Goal: Navigation & Orientation: Find specific page/section

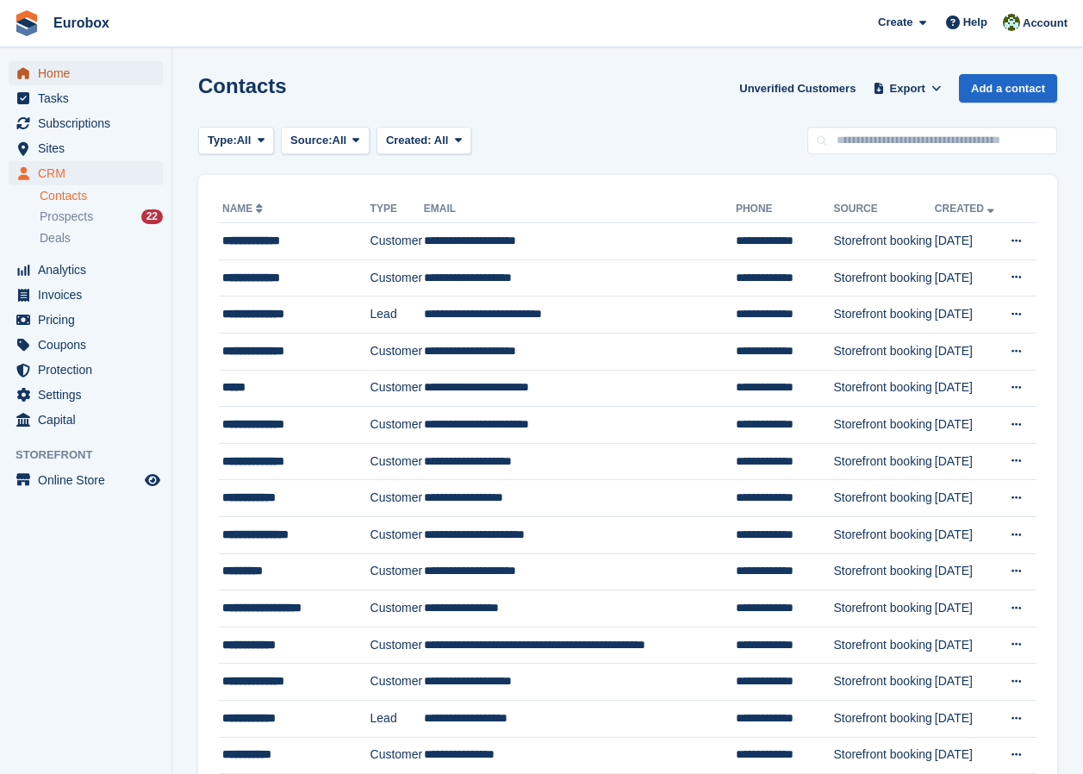
click at [61, 73] on span "Home" at bounding box center [89, 73] width 103 height 24
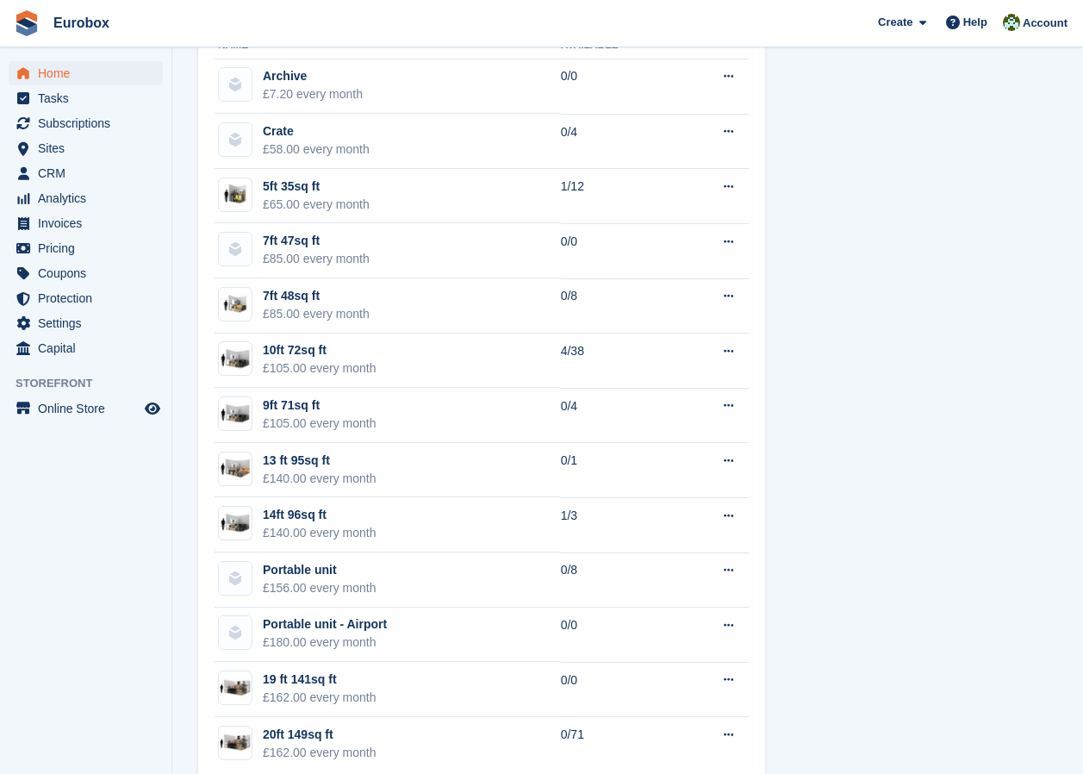
scroll to position [1156, 0]
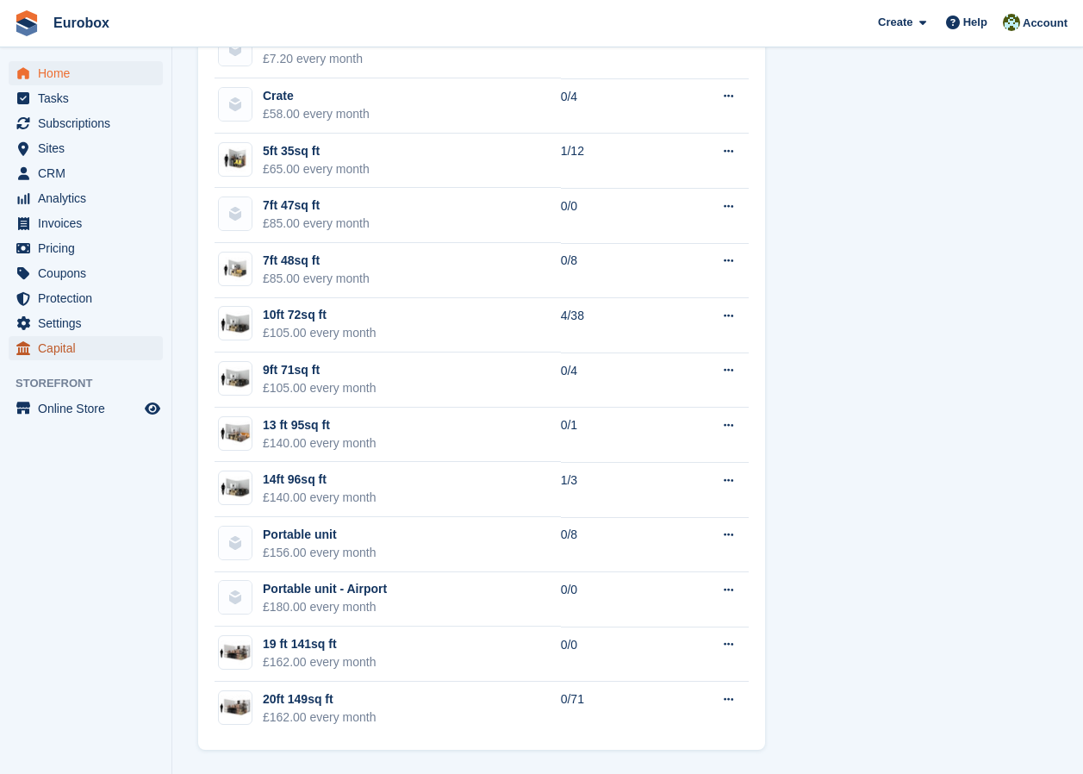
click at [72, 347] on span "Capital" at bounding box center [89, 348] width 103 height 24
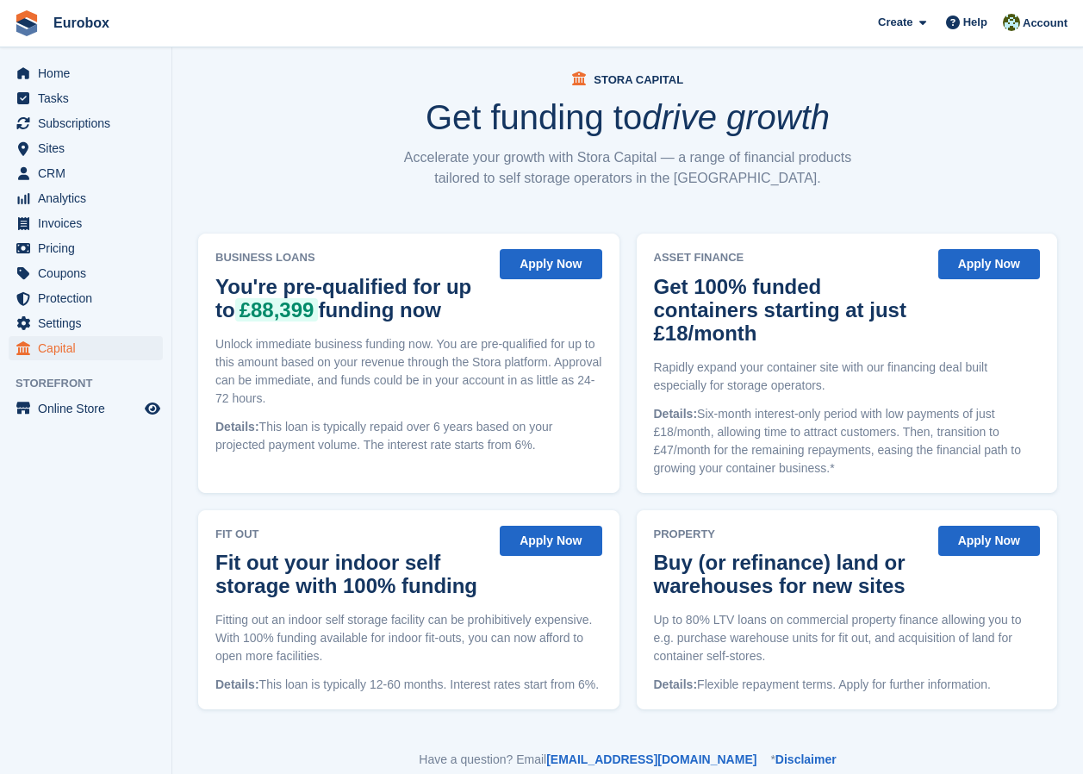
scroll to position [34, 0]
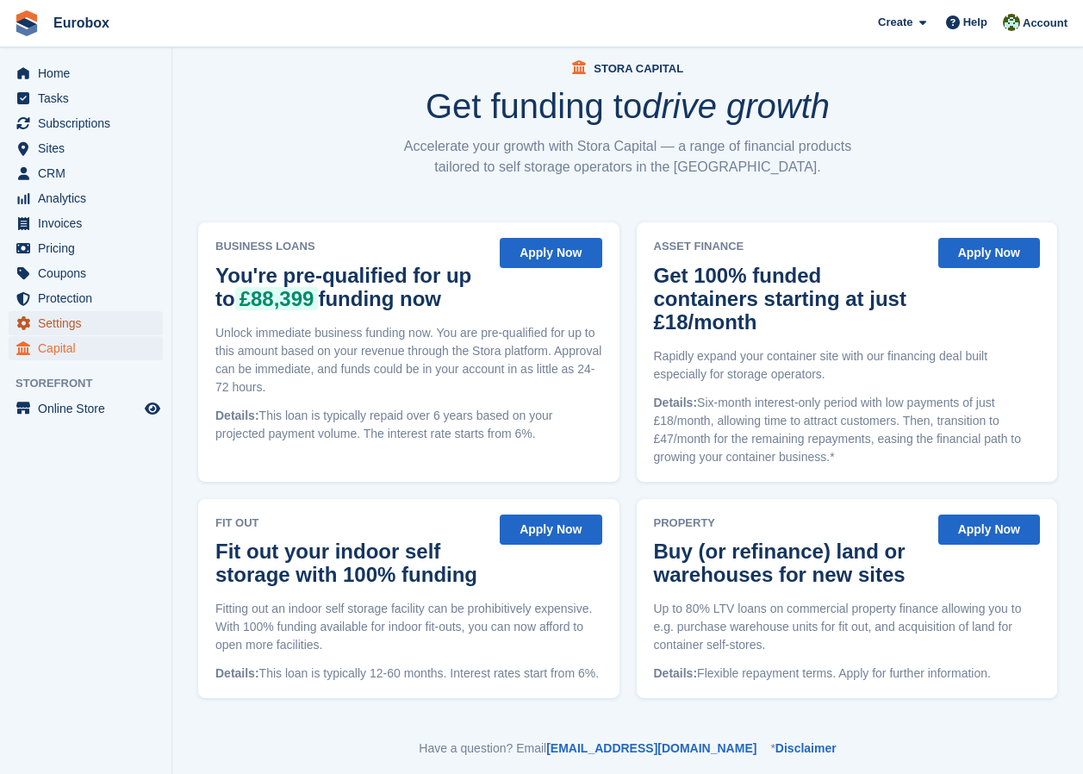
click at [71, 324] on span "Settings" at bounding box center [89, 323] width 103 height 24
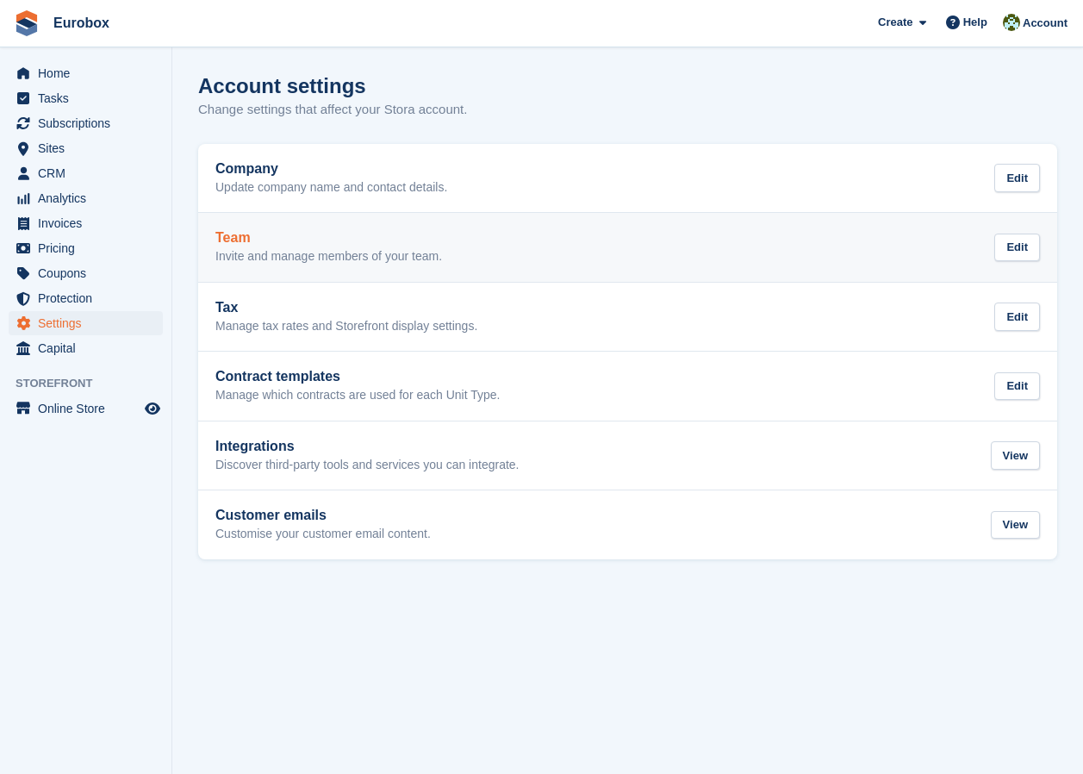
click at [314, 261] on p "Invite and manage members of your team." at bounding box center [328, 257] width 227 height 16
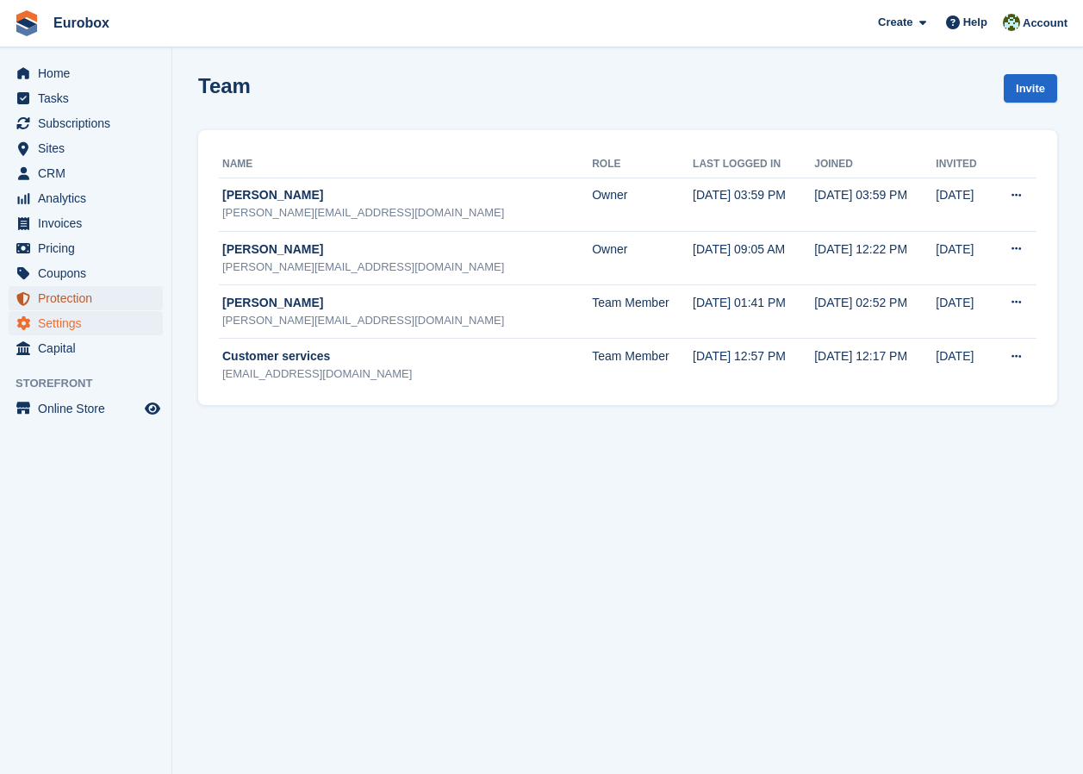
click at [51, 299] on span "Protection" at bounding box center [89, 298] width 103 height 24
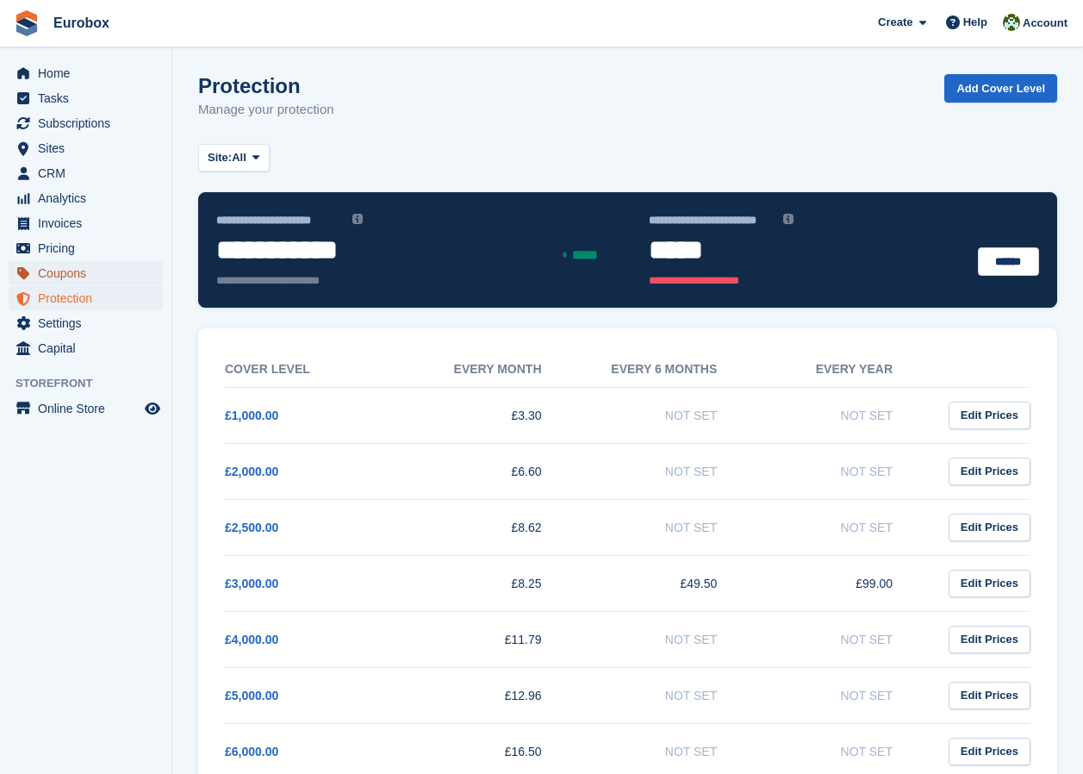
click at [82, 273] on span "Coupons" at bounding box center [89, 273] width 103 height 24
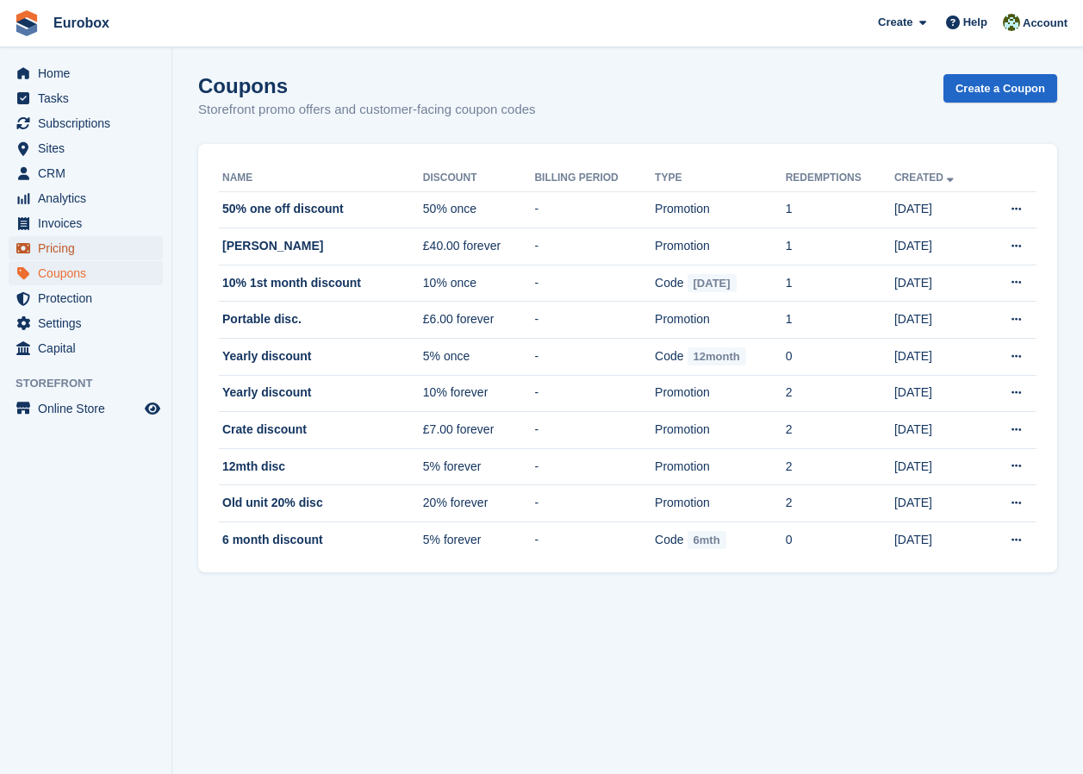
click at [58, 246] on span "Pricing" at bounding box center [89, 248] width 103 height 24
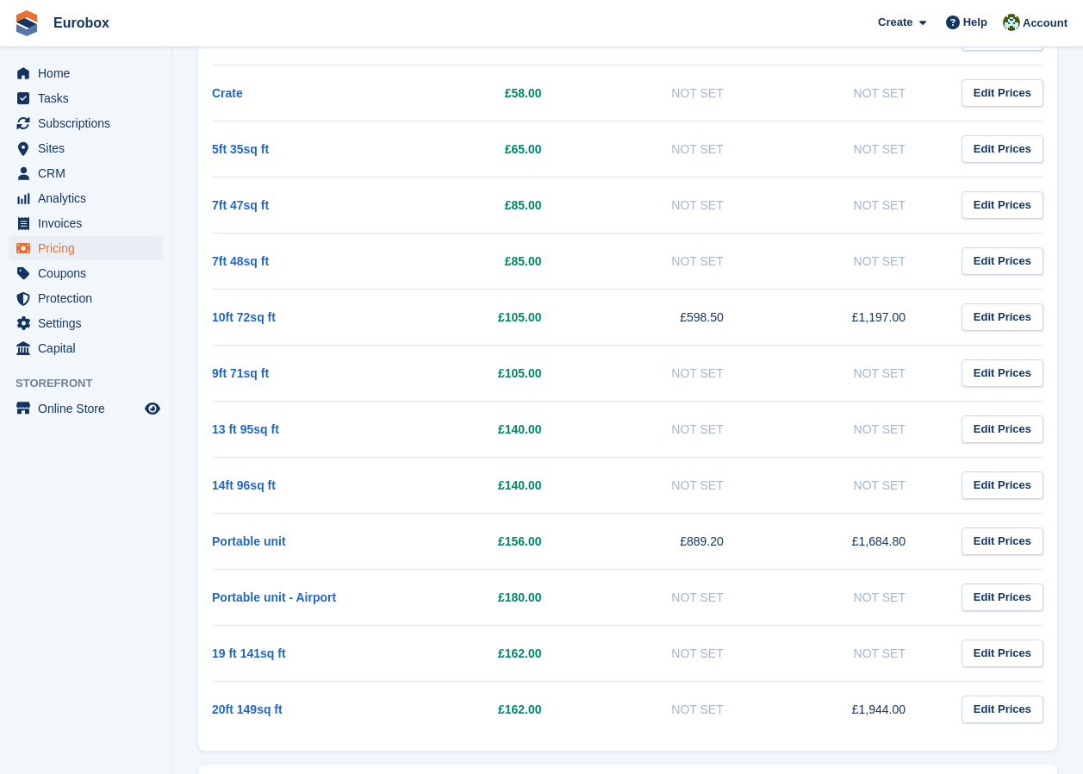
scroll to position [400, 0]
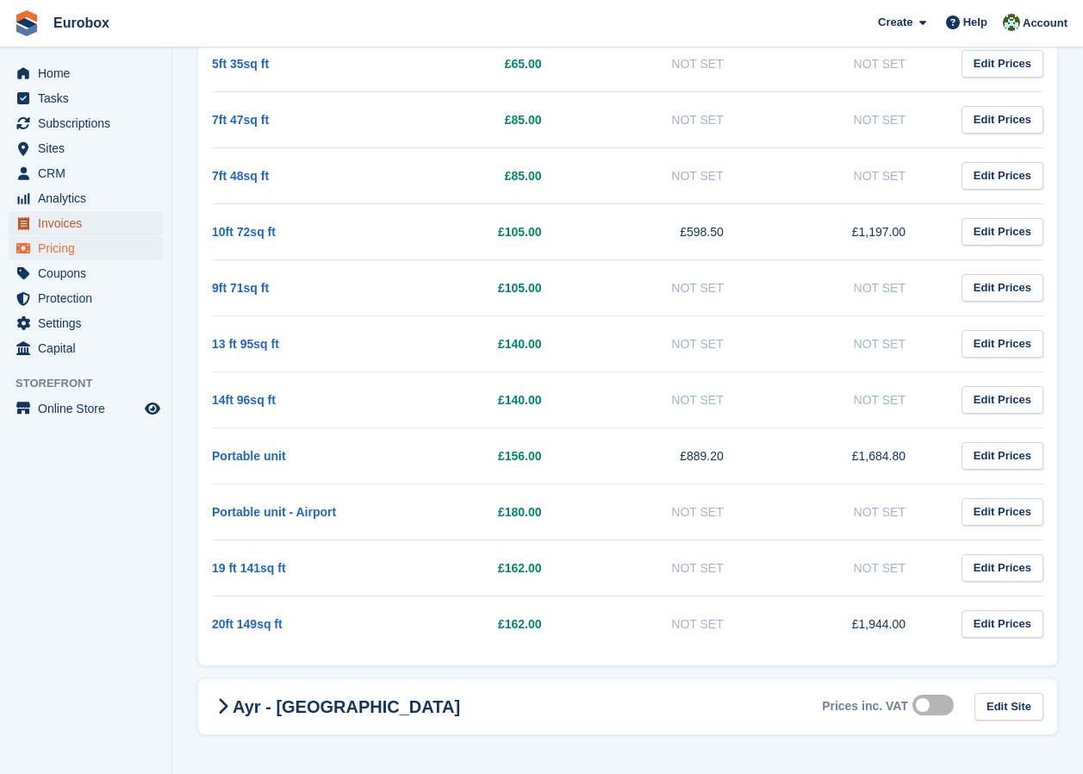
click at [69, 224] on span "Invoices" at bounding box center [89, 223] width 103 height 24
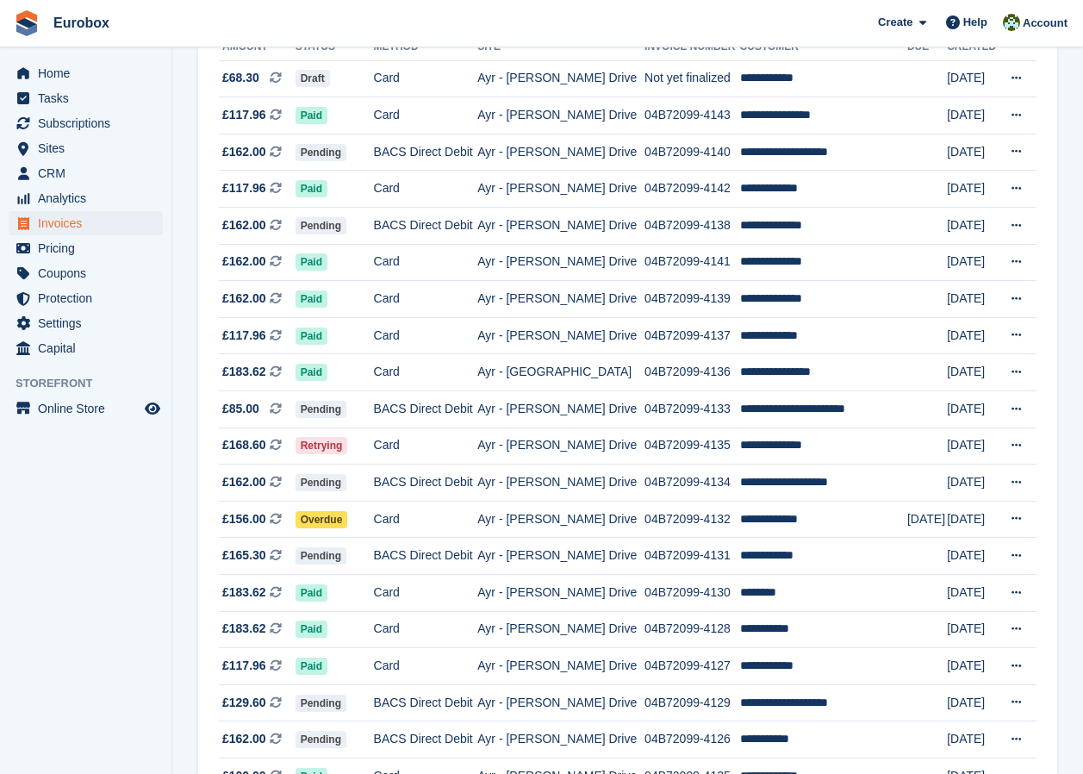
scroll to position [258, 0]
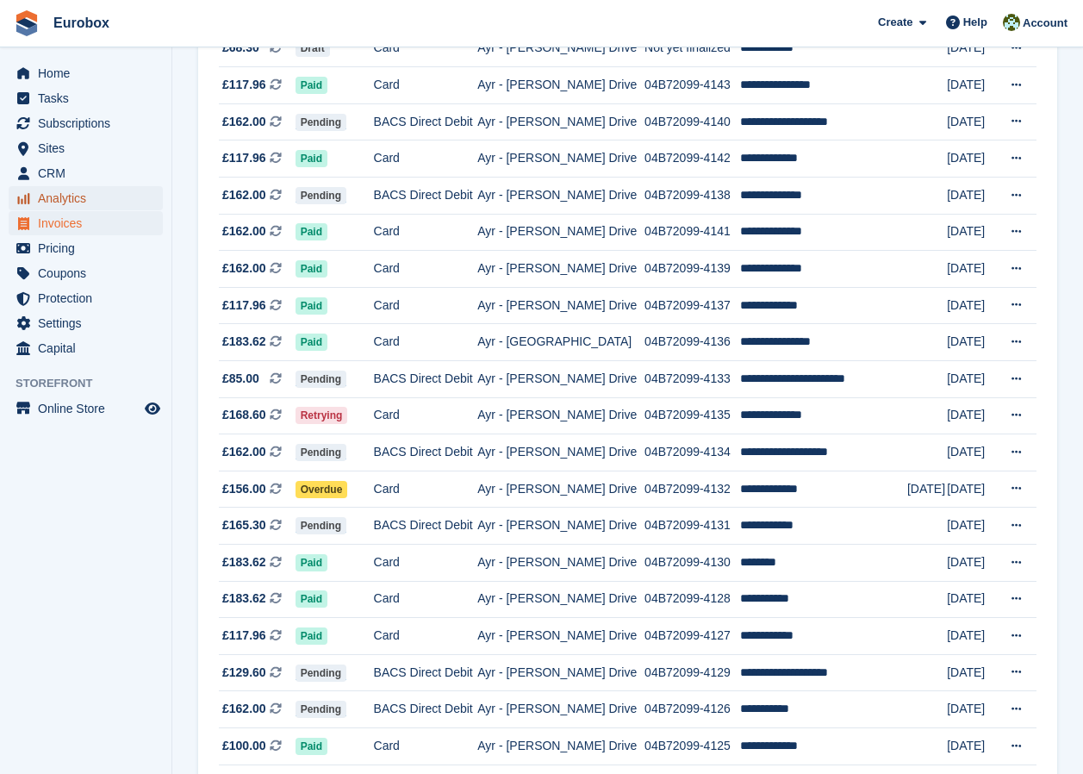
click at [61, 196] on span "Analytics" at bounding box center [89, 198] width 103 height 24
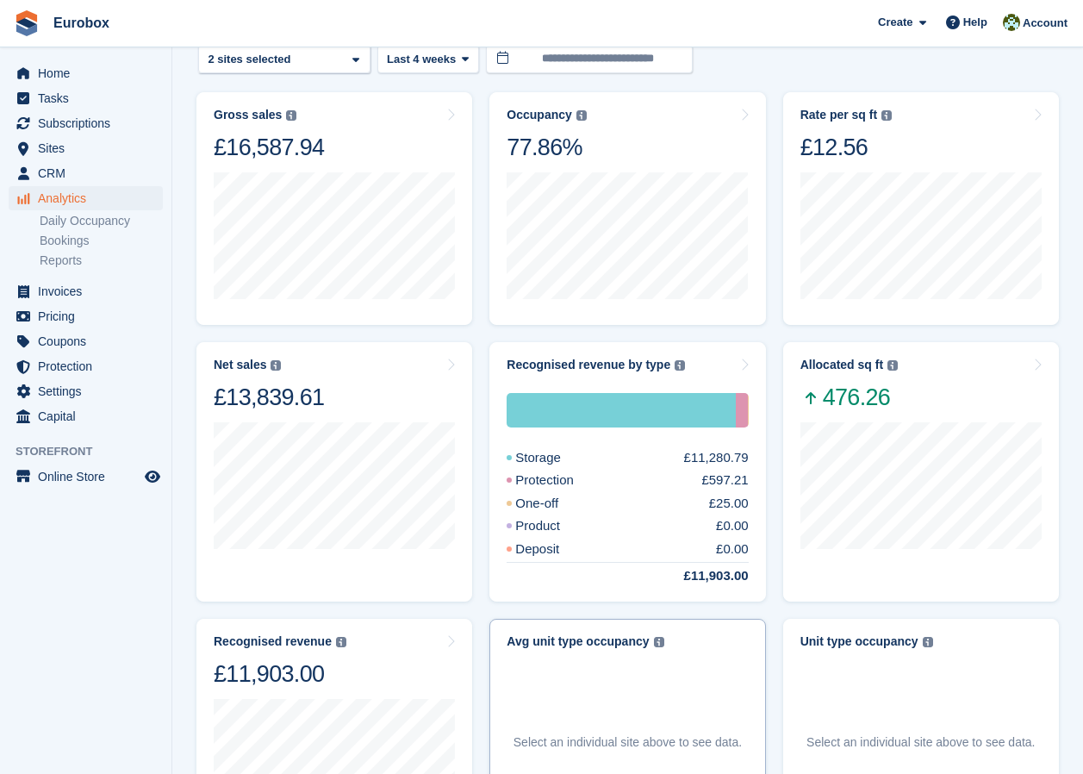
scroll to position [83, 0]
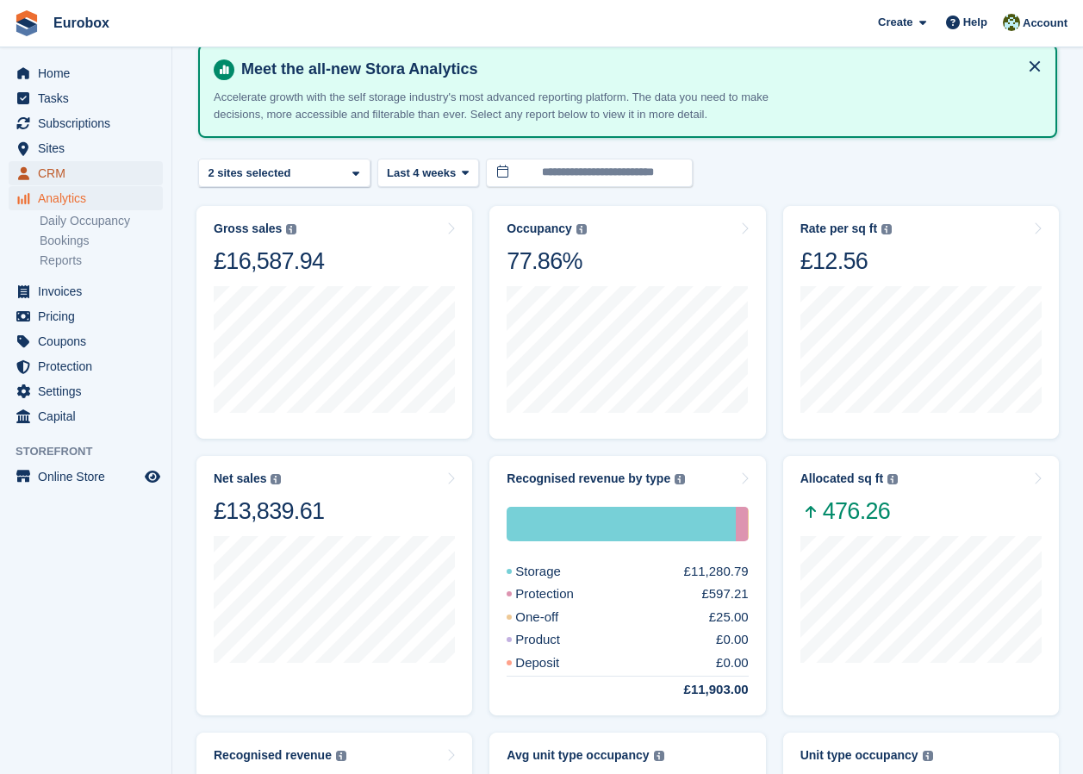
click at [45, 171] on span "CRM" at bounding box center [89, 173] width 103 height 24
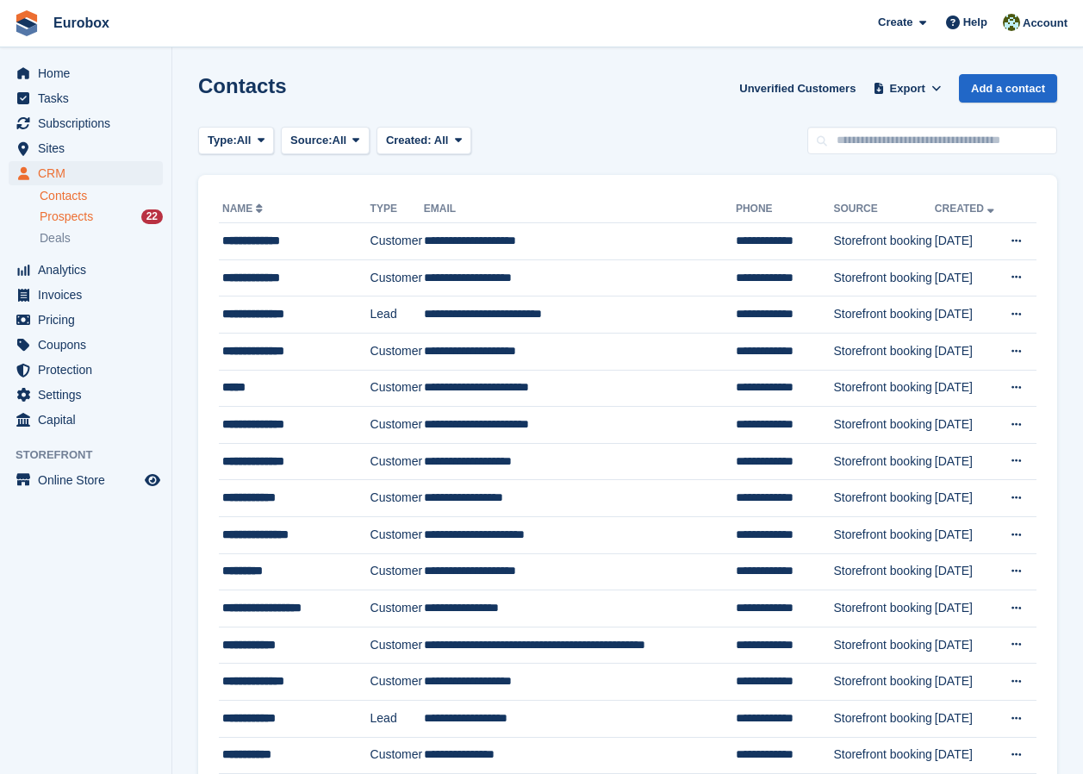
click at [74, 214] on span "Prospects" at bounding box center [66, 216] width 53 height 16
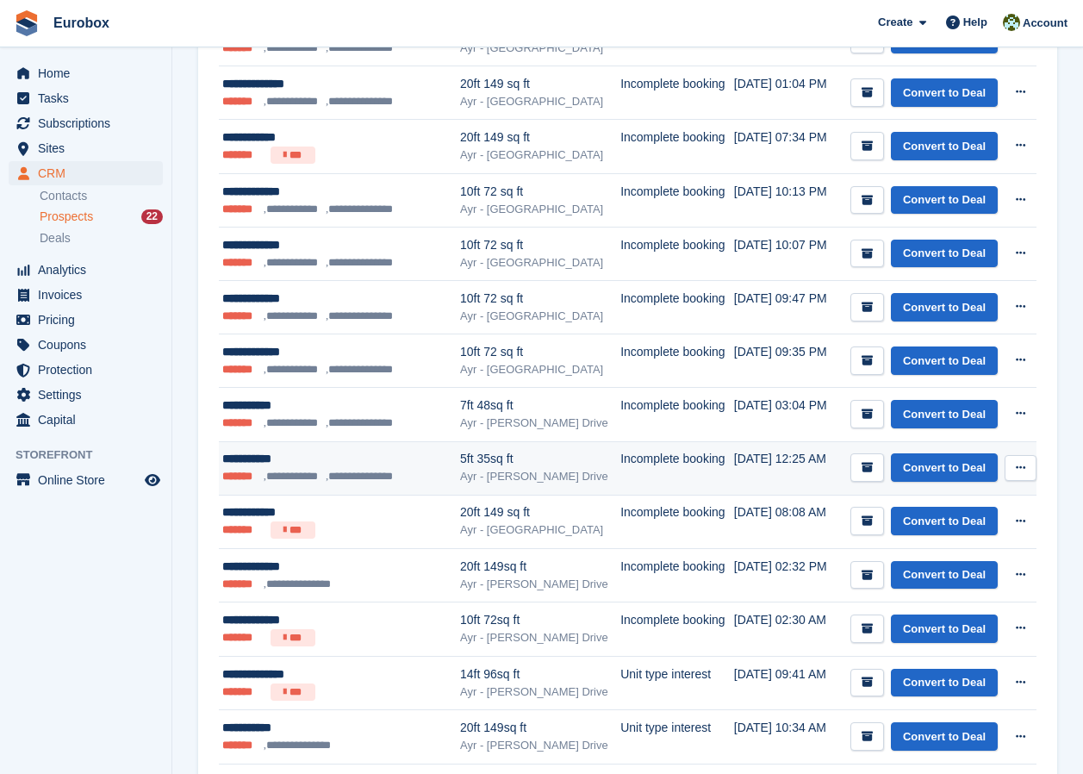
scroll to position [103, 0]
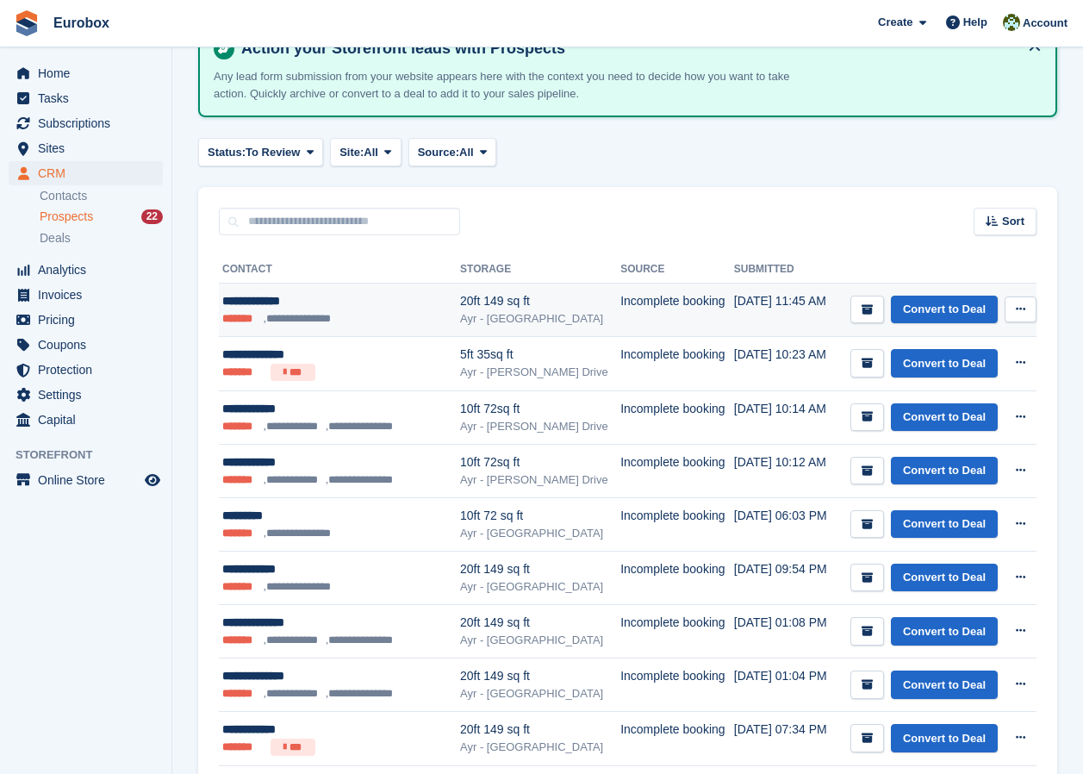
click at [1018, 308] on icon at bounding box center [1020, 308] width 9 height 11
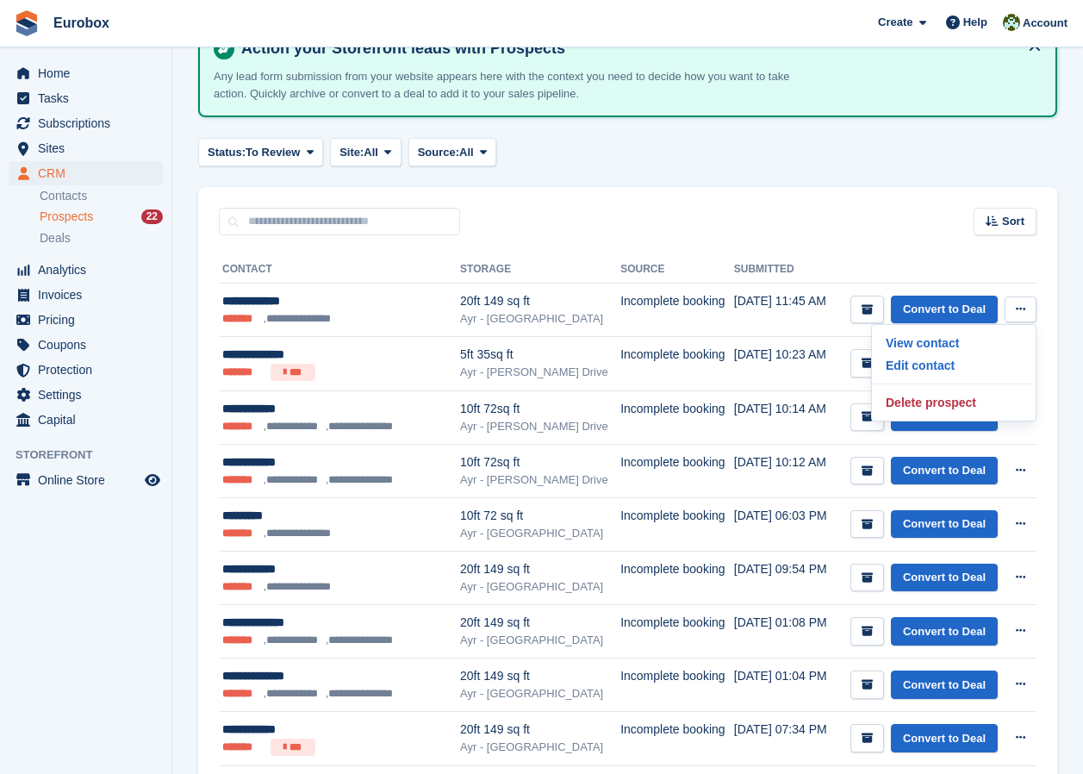
click at [722, 182] on section "Storefront prospects Export Export Prospects Export a CSV of all Prospects whic…" at bounding box center [627, 723] width 911 height 1652
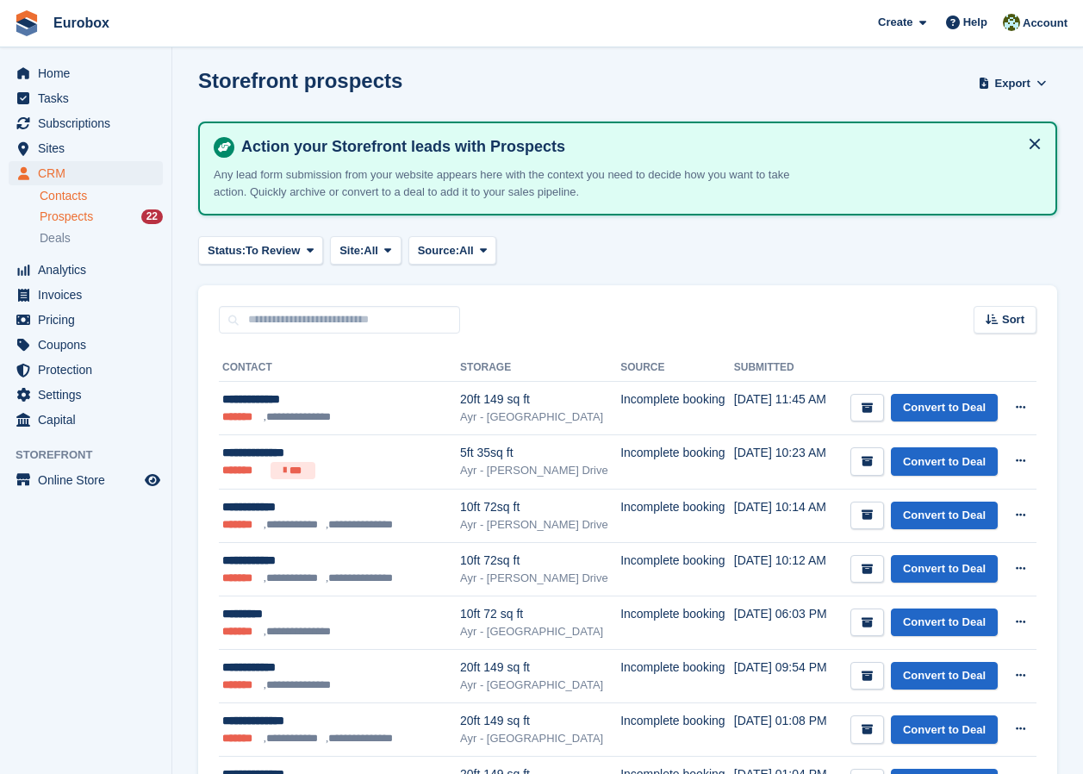
scroll to position [0, 0]
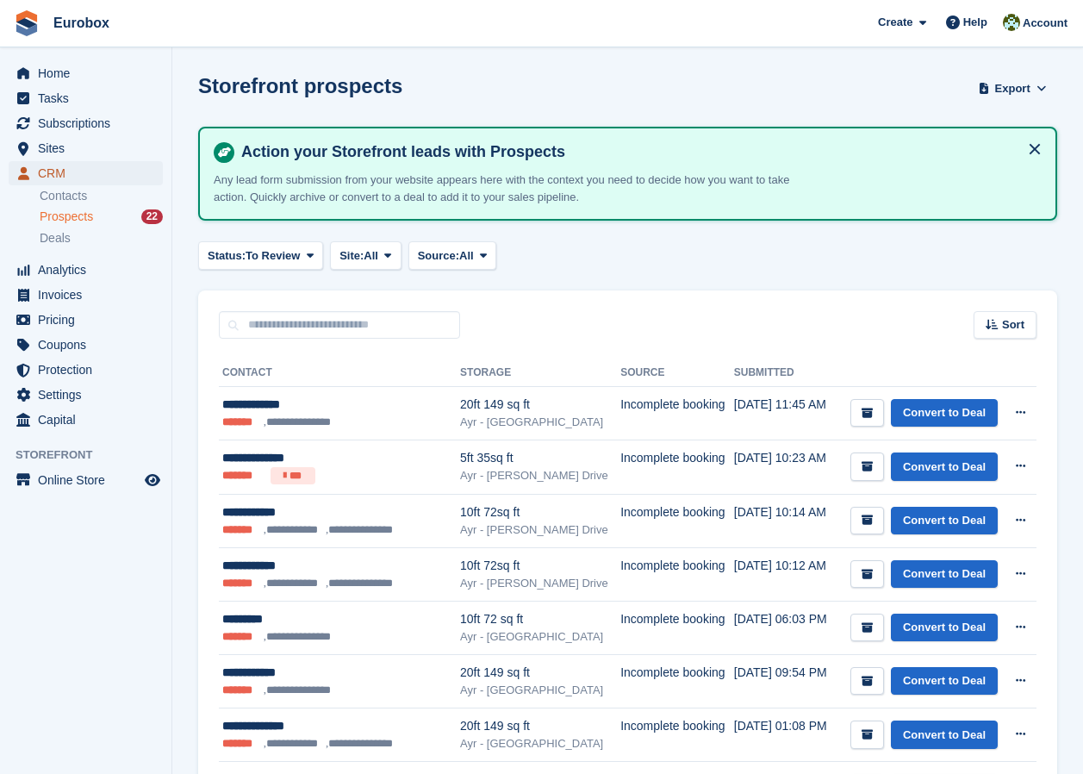
click at [50, 168] on span "CRM" at bounding box center [89, 173] width 103 height 24
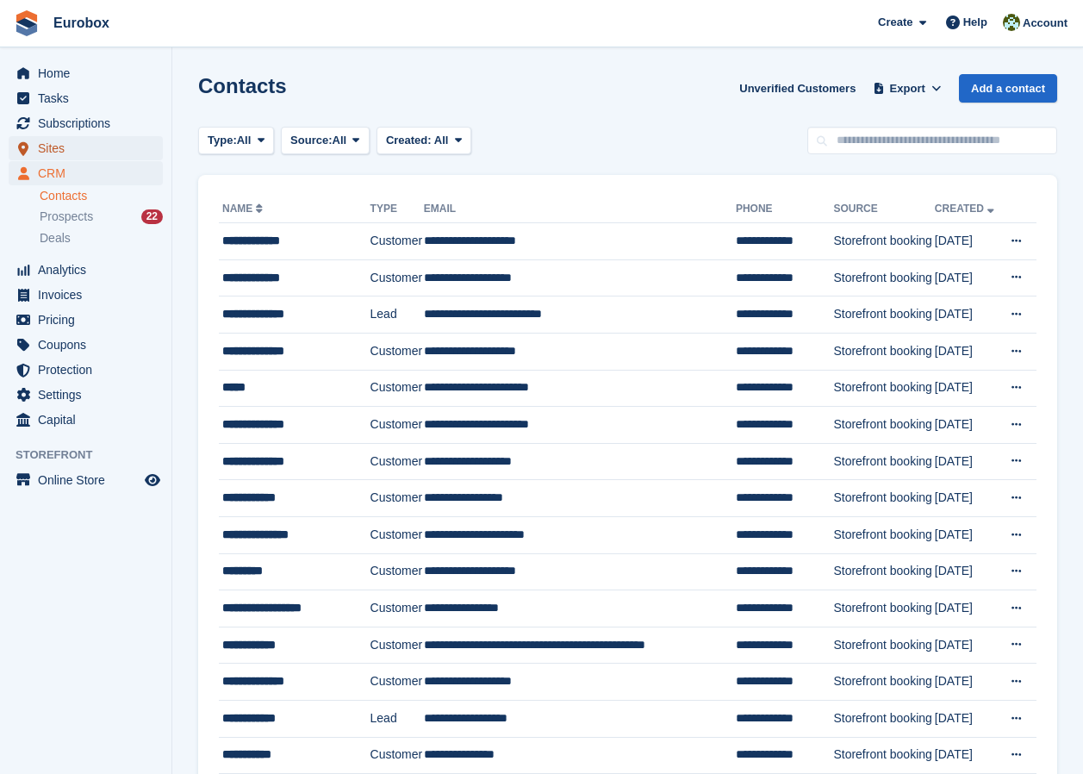
click at [64, 151] on span "Sites" at bounding box center [89, 148] width 103 height 24
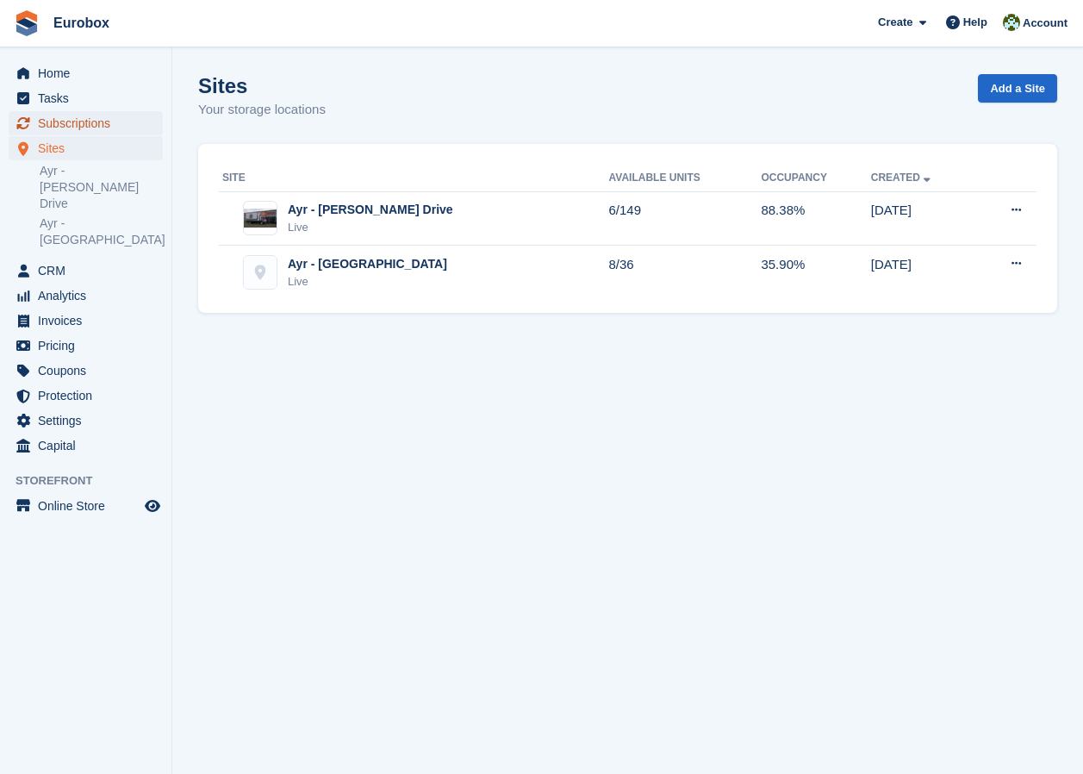
click at [85, 122] on span "Subscriptions" at bounding box center [89, 123] width 103 height 24
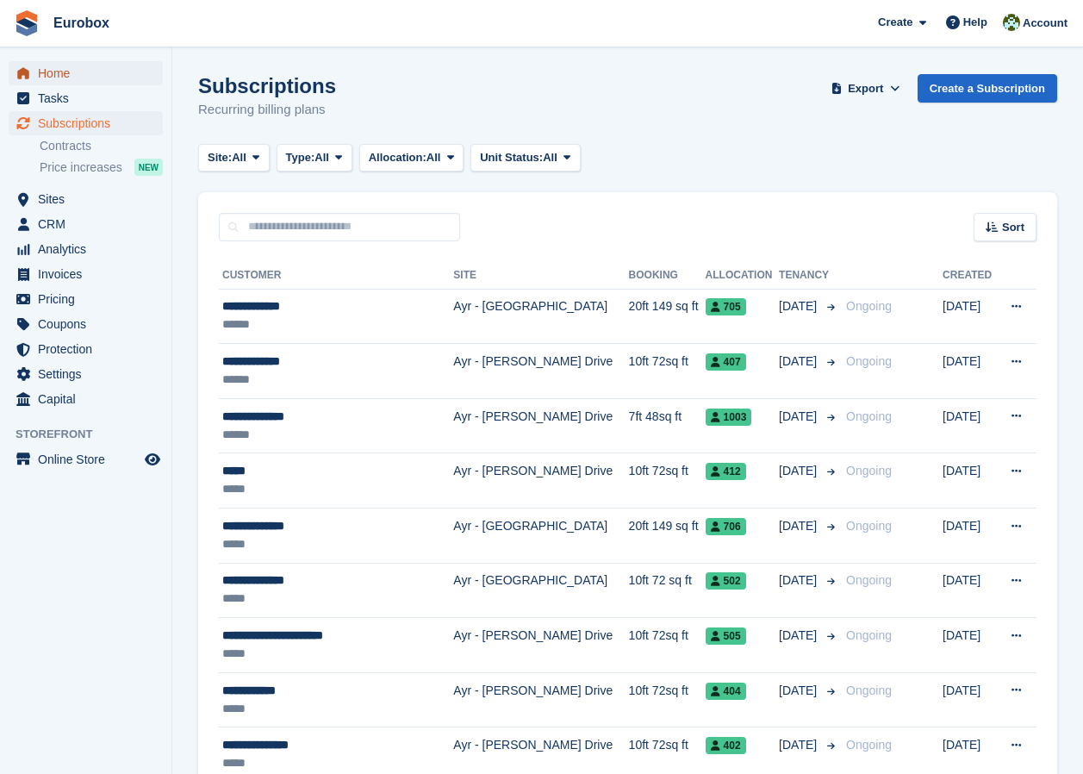
click at [69, 73] on span "Home" at bounding box center [89, 73] width 103 height 24
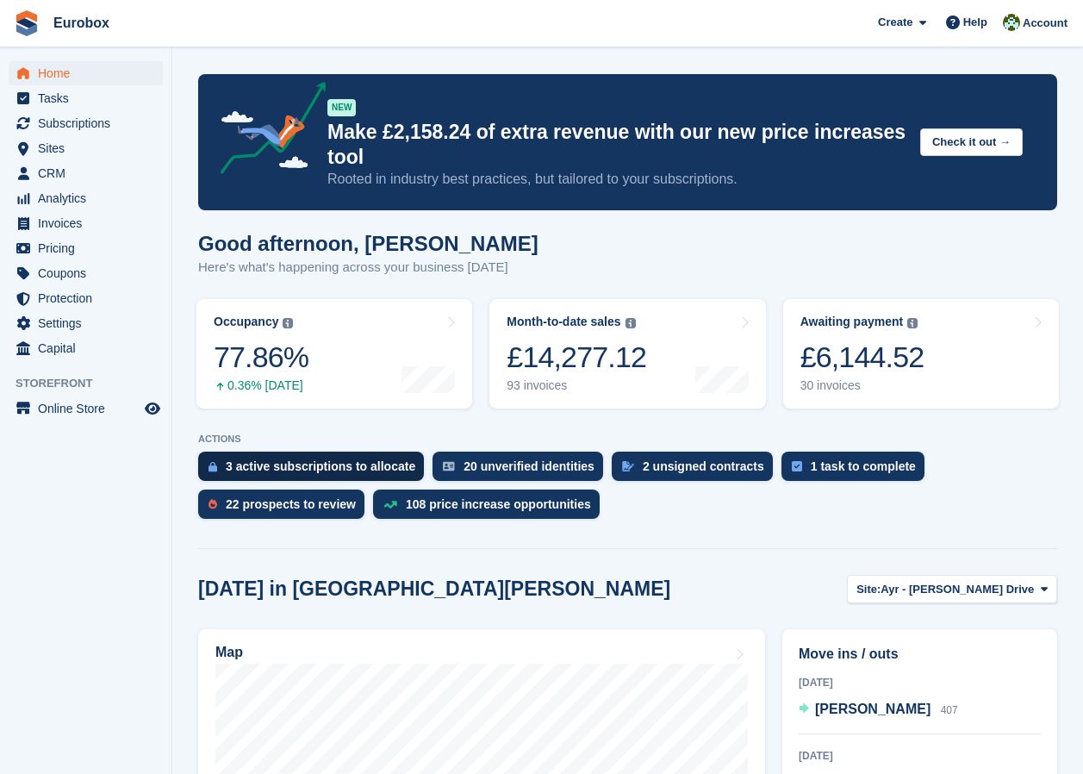
click at [337, 460] on div "3 active subscriptions to allocate" at bounding box center [321, 466] width 190 height 14
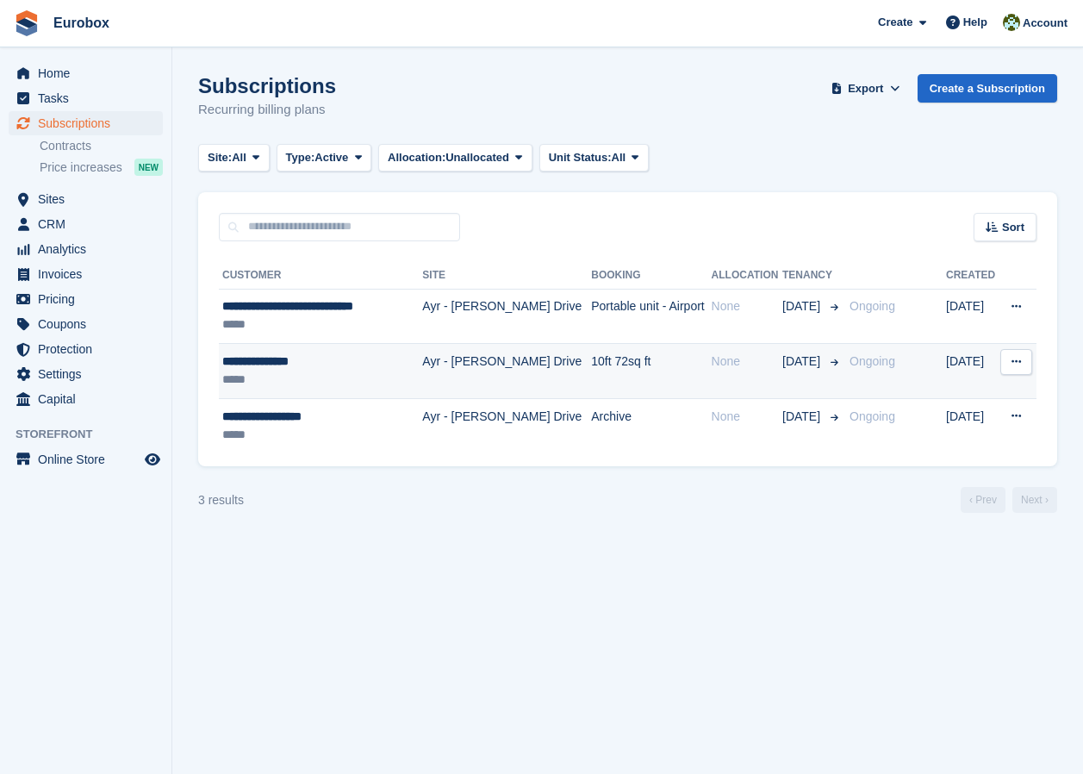
click at [261, 363] on div "**********" at bounding box center [316, 361] width 189 height 18
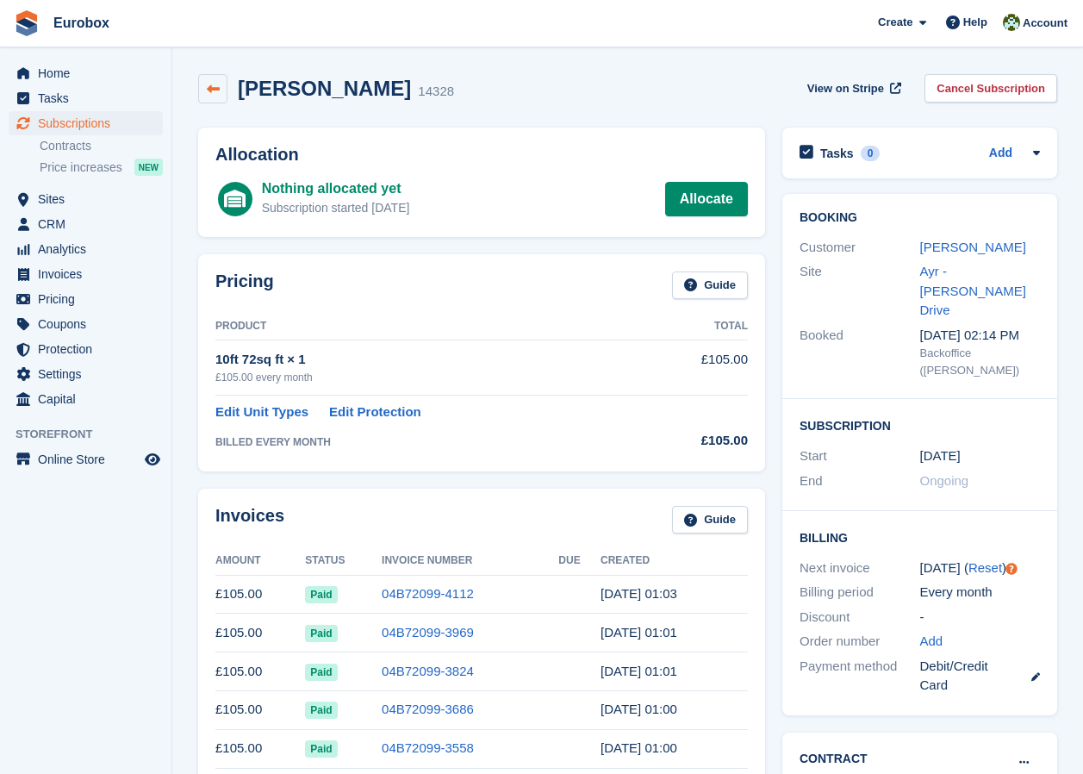
click at [205, 86] on link at bounding box center [212, 88] width 29 height 29
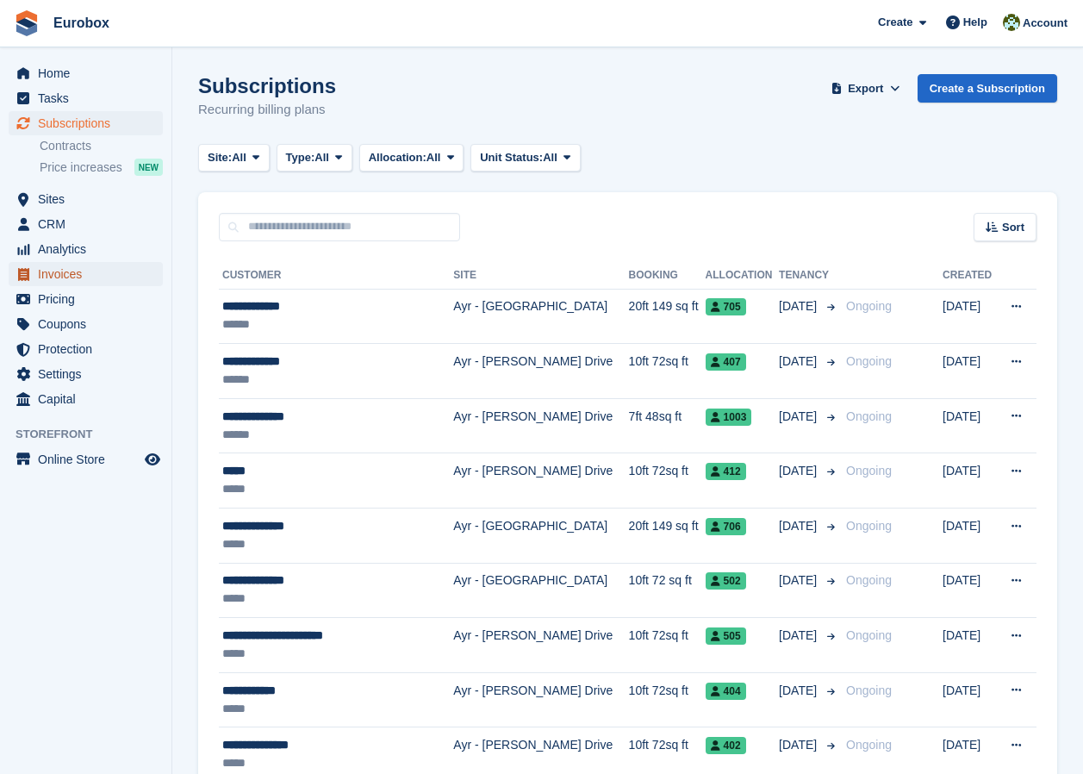
click at [90, 270] on span "Invoices" at bounding box center [89, 274] width 103 height 24
